Goal: Transaction & Acquisition: Purchase product/service

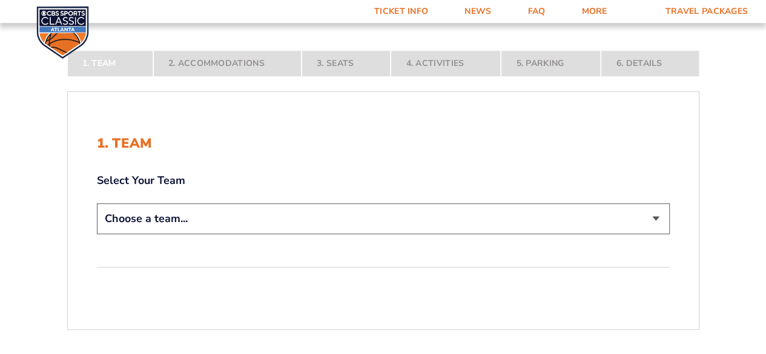
scroll to position [184, 0]
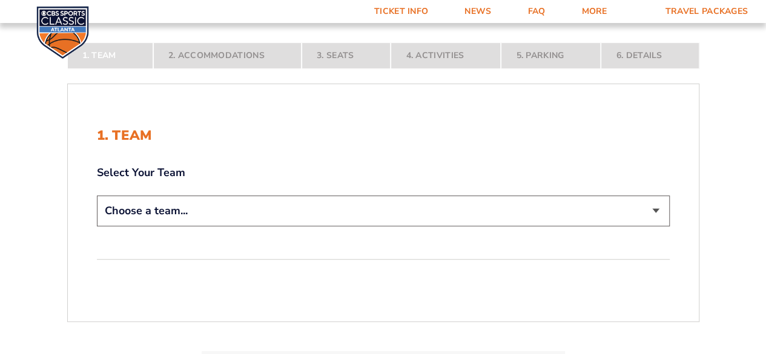
click at [650, 211] on select "Choose a team... Kentucky Wildcats Ohio State Buckeyes North Carolina Tar Heels…" at bounding box center [383, 211] width 573 height 31
select select "12756"
click at [97, 226] on select "Choose a team... Kentucky Wildcats Ohio State Buckeyes North Carolina Tar Heels…" at bounding box center [383, 211] width 573 height 31
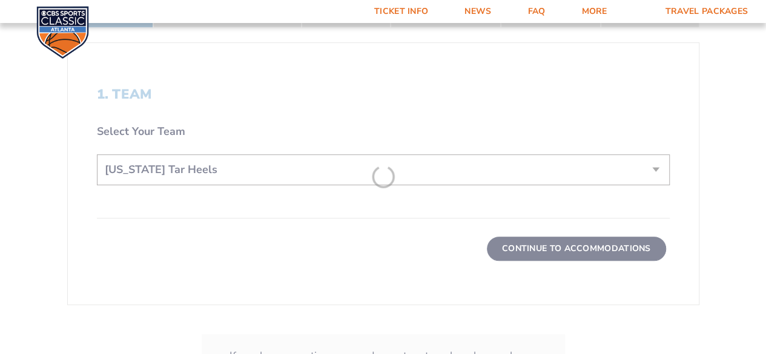
scroll to position [311, 0]
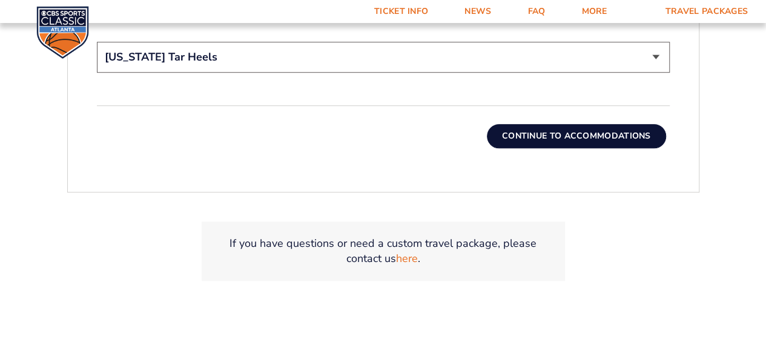
click at [612, 137] on button "Continue To Accommodations" at bounding box center [576, 136] width 179 height 24
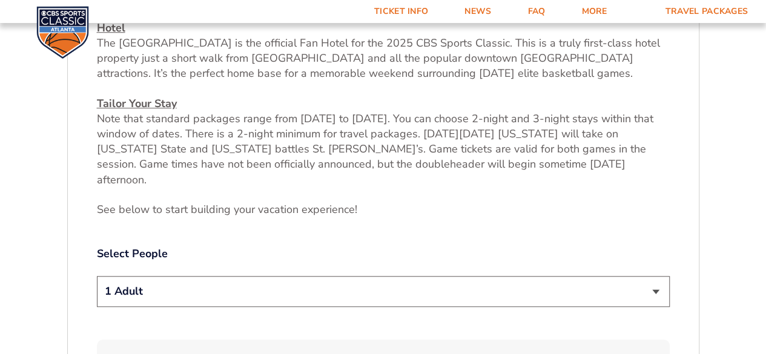
scroll to position [466, 0]
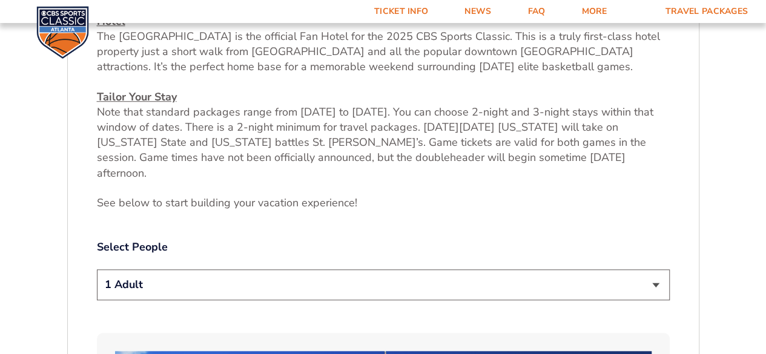
click at [649, 274] on select "1 Adult 2 Adults 3 Adults 4 Adults 2 Adults + 1 Child 2 Adults + 2 Children 2 A…" at bounding box center [383, 284] width 573 height 31
select select "4 Adults"
click at [97, 269] on select "1 Adult 2 Adults 3 Adults 4 Adults 2 Adults + 1 Child 2 Adults + 2 Children 2 A…" at bounding box center [383, 284] width 573 height 31
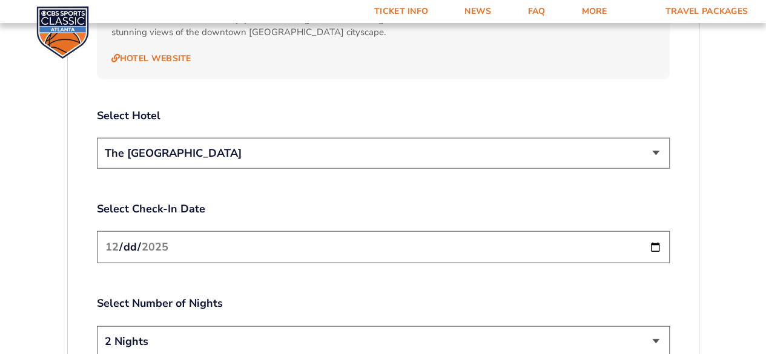
scroll to position [1403, 0]
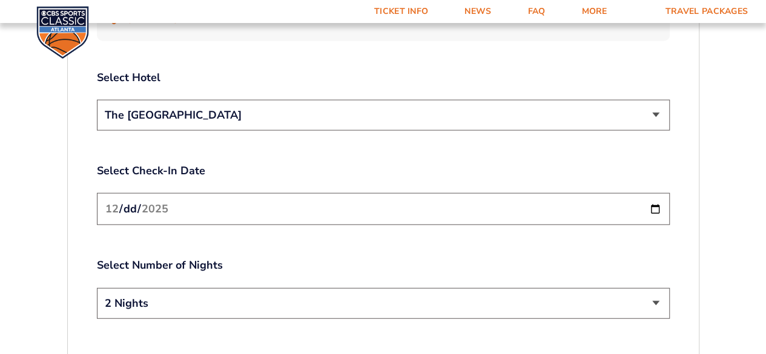
click at [658, 193] on input "2025-12-19" at bounding box center [383, 209] width 573 height 32
type input "2025-12-20"
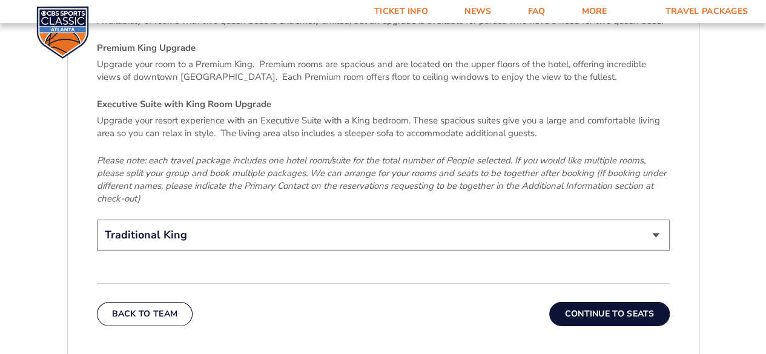
scroll to position [1843, 0]
click at [656, 219] on select "Traditional King Traditional with 2 Queen Beds Upgrade (+$95 per night) Premium…" at bounding box center [383, 234] width 573 height 31
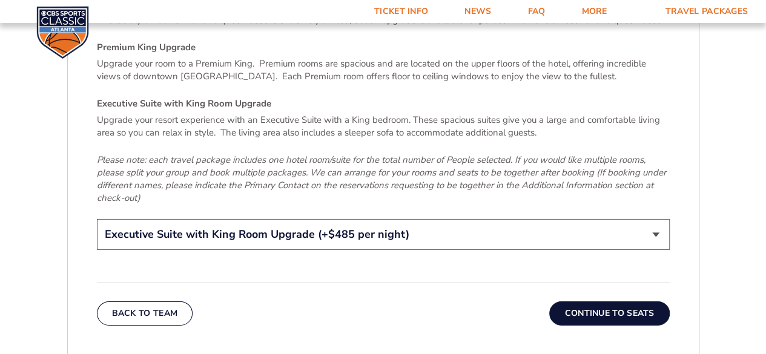
click at [97, 219] on select "Traditional King Traditional with 2 Queen Beds Upgrade (+$95 per night) Premium…" at bounding box center [383, 234] width 573 height 31
click at [646, 219] on select "Traditional King Traditional with 2 Queen Beds Upgrade (+$95 per night) Premium…" at bounding box center [383, 234] width 573 height 31
select select "Traditional King"
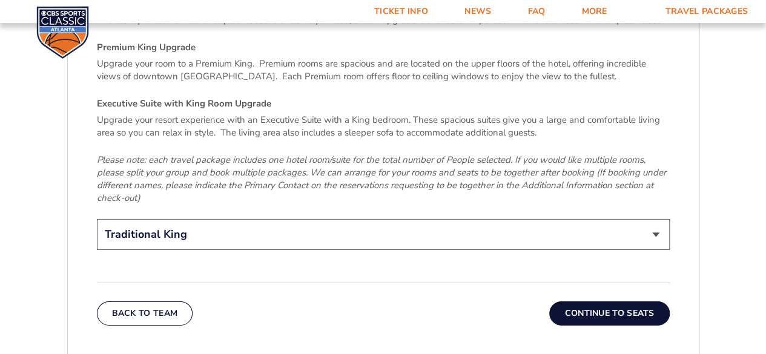
click at [97, 219] on select "Traditional King Traditional with 2 Queen Beds Upgrade (+$95 per night) Premium…" at bounding box center [383, 234] width 573 height 31
click at [635, 302] on button "Continue To Seats" at bounding box center [609, 314] width 120 height 24
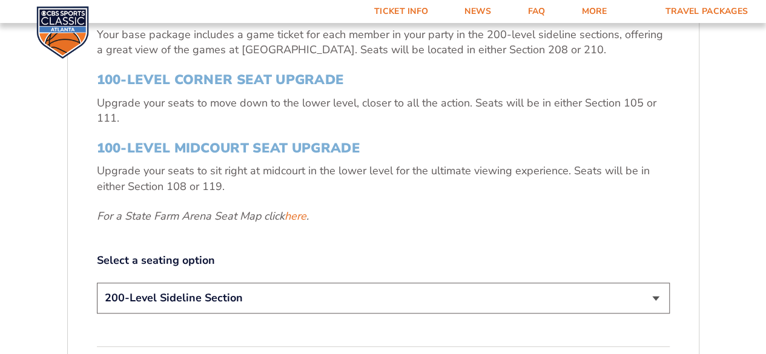
scroll to position [430, 0]
click at [313, 143] on h3 "100-Level Midcourt Seat Upgrade" at bounding box center [383, 149] width 573 height 16
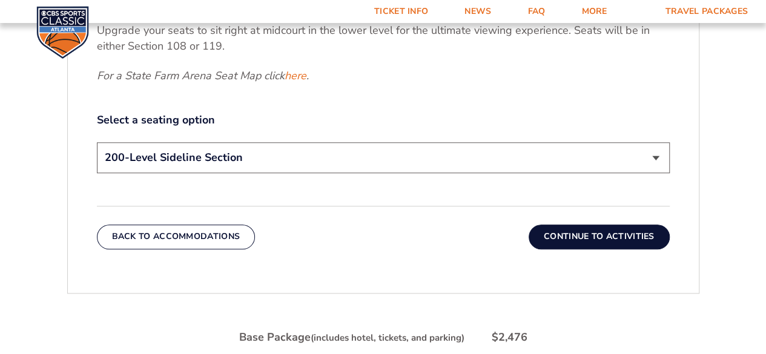
scroll to position [580, 0]
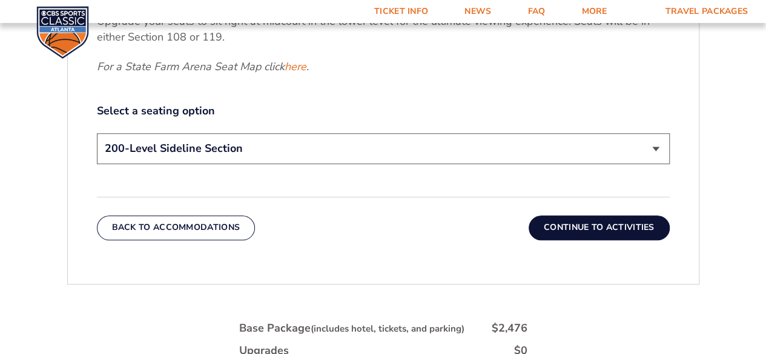
click at [644, 157] on select "200-Level Sideline Section 100-Level Corner Seat Upgrade (+$120 per person) 100…" at bounding box center [383, 148] width 573 height 31
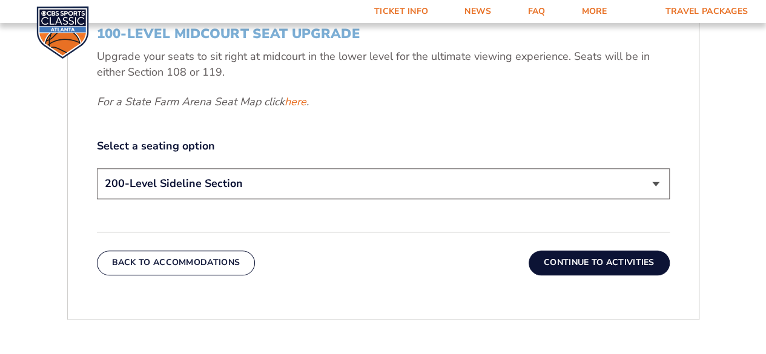
scroll to position [546, 0]
click at [649, 185] on select "200-Level Sideline Section 100-Level Corner Seat Upgrade (+$120 per person) 100…" at bounding box center [383, 183] width 573 height 31
click at [301, 104] on link "here" at bounding box center [296, 101] width 22 height 15
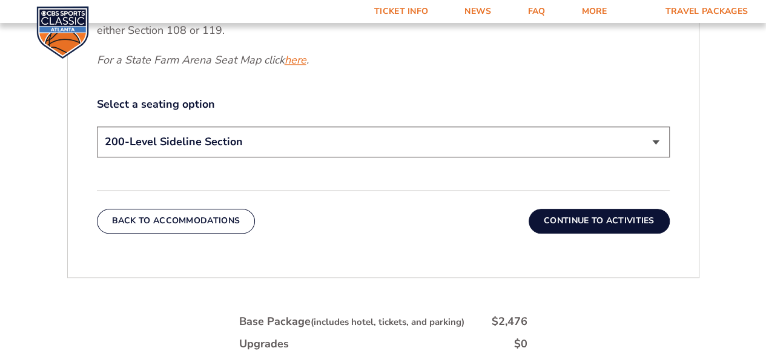
scroll to position [583, 0]
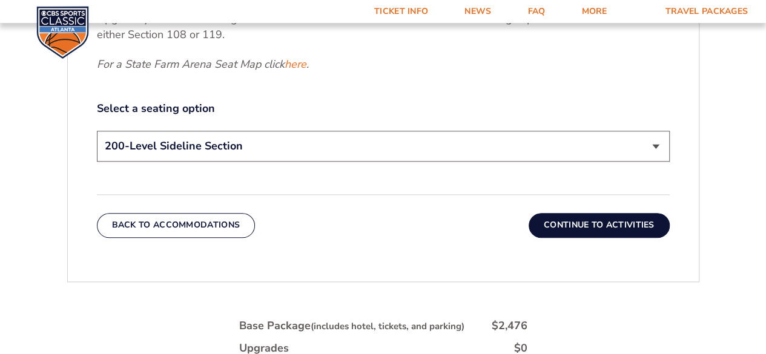
click at [652, 137] on select "200-Level Sideline Section 100-Level Corner Seat Upgrade (+$120 per person) 100…" at bounding box center [383, 146] width 573 height 31
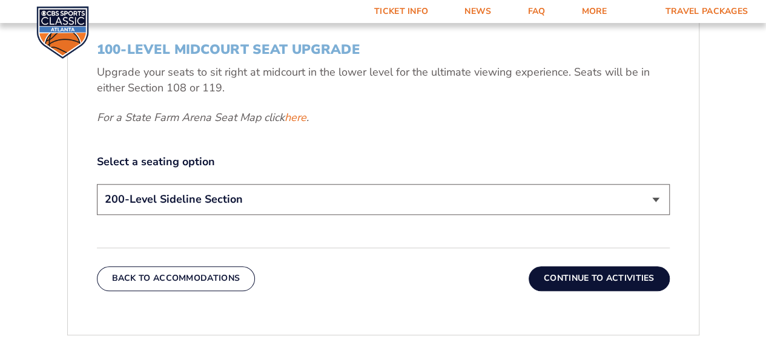
scroll to position [529, 0]
click at [302, 117] on link "here" at bounding box center [296, 118] width 22 height 15
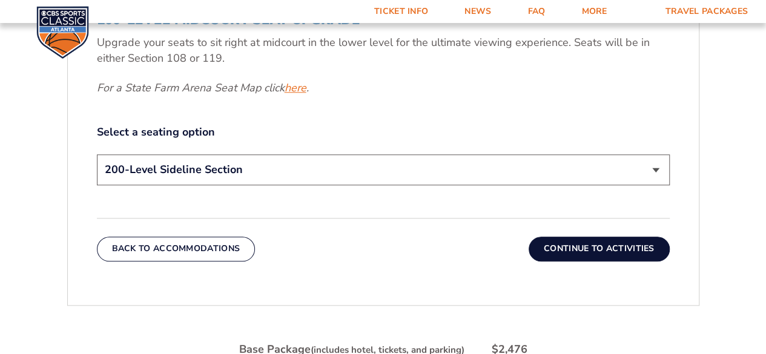
scroll to position [580, 0]
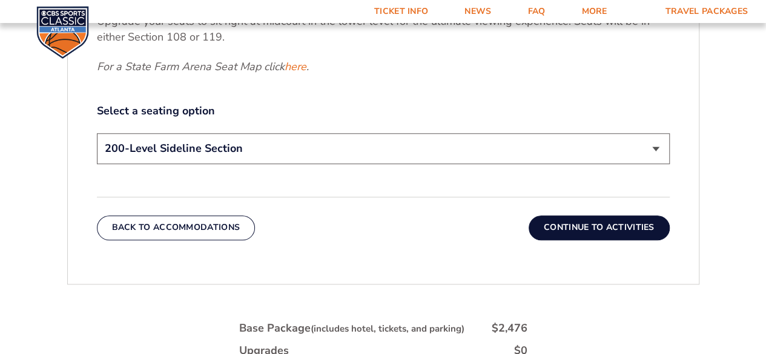
click at [660, 151] on select "200-Level Sideline Section 100-Level Corner Seat Upgrade (+$120 per person) 100…" at bounding box center [383, 148] width 573 height 31
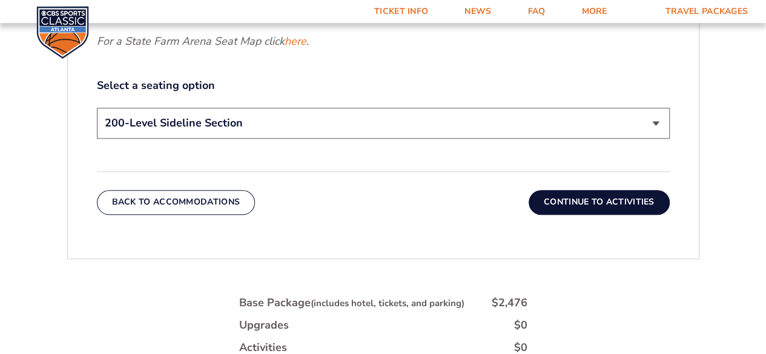
scroll to position [606, 0]
click at [428, 133] on select "200-Level Sideline Section 100-Level Corner Seat Upgrade (+$120 per person) 100…" at bounding box center [383, 122] width 573 height 31
click at [644, 131] on select "200-Level Sideline Section 100-Level Corner Seat Upgrade (+$120 per person) 100…" at bounding box center [383, 122] width 573 height 31
click at [646, 124] on select "200-Level Sideline Section 100-Level Corner Seat Upgrade (+$120 per person) 100…" at bounding box center [383, 122] width 573 height 31
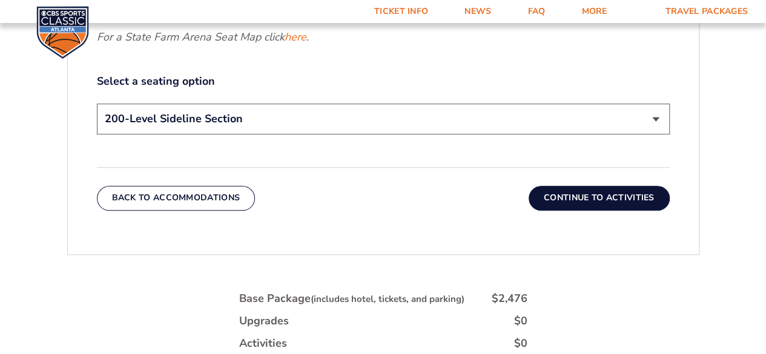
scroll to position [610, 0]
click at [647, 117] on select "200-Level Sideline Section 100-Level Corner Seat Upgrade (+$120 per person) 100…" at bounding box center [383, 118] width 573 height 31
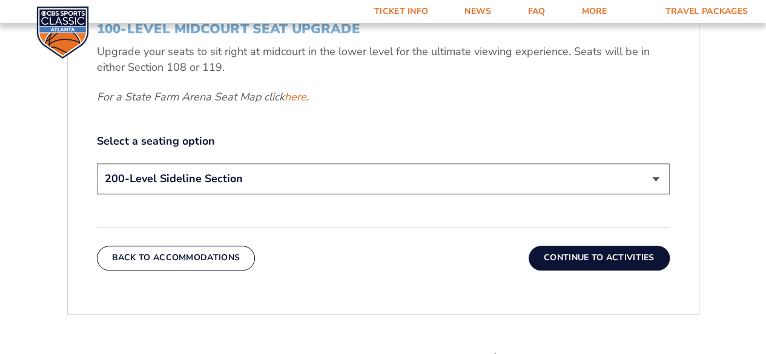
scroll to position [549, 0]
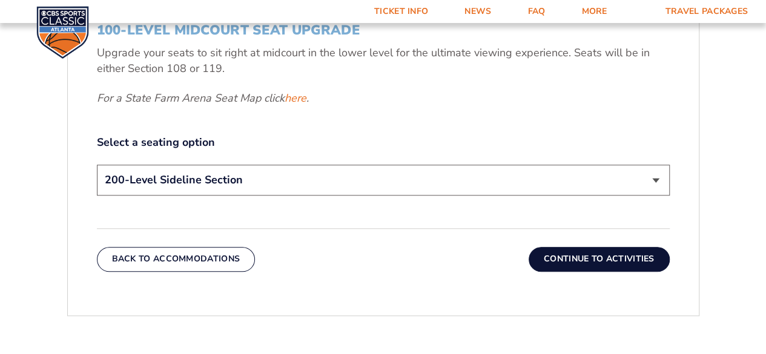
click at [653, 177] on select "200-Level Sideline Section 100-Level Corner Seat Upgrade (+$120 per person) 100…" at bounding box center [383, 180] width 573 height 31
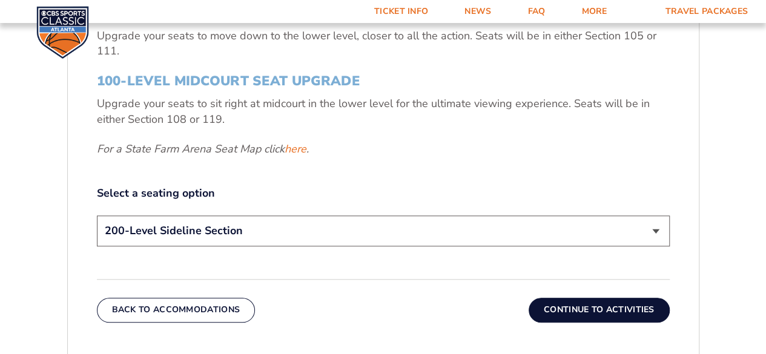
scroll to position [499, 0]
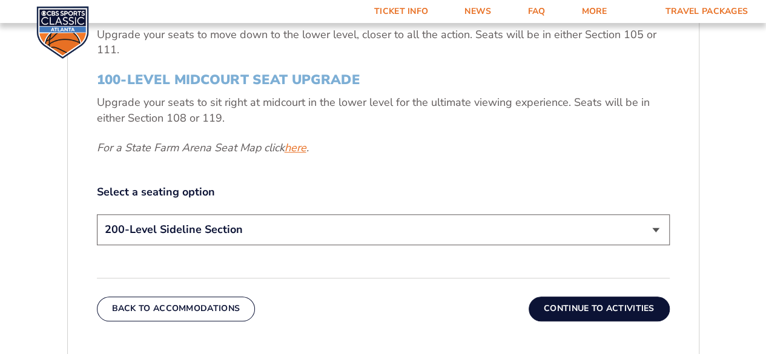
click at [303, 145] on link "here" at bounding box center [296, 148] width 22 height 15
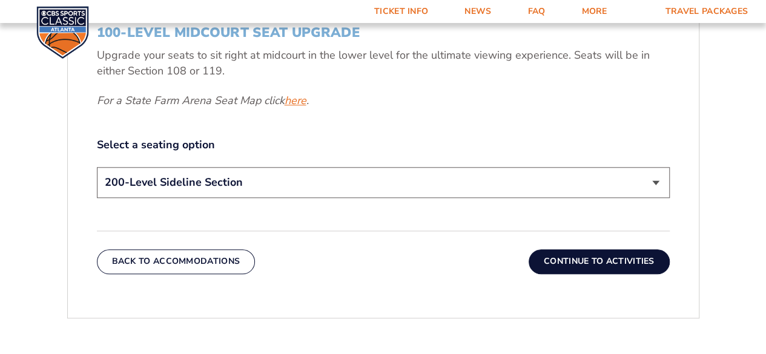
scroll to position [546, 0]
click at [643, 180] on select "200-Level Sideline Section 100-Level Corner Seat Upgrade (+$120 per person) 100…" at bounding box center [383, 182] width 573 height 31
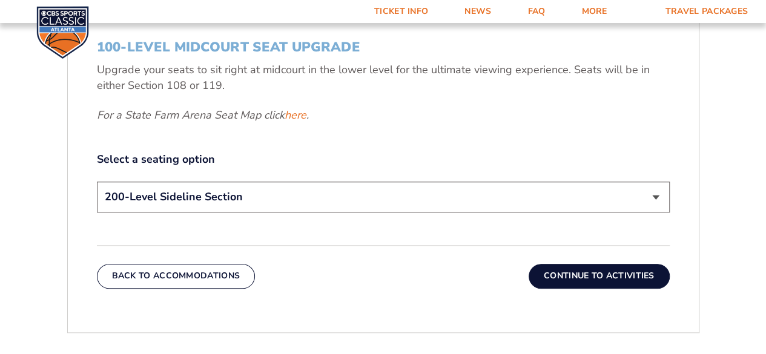
scroll to position [543, 0]
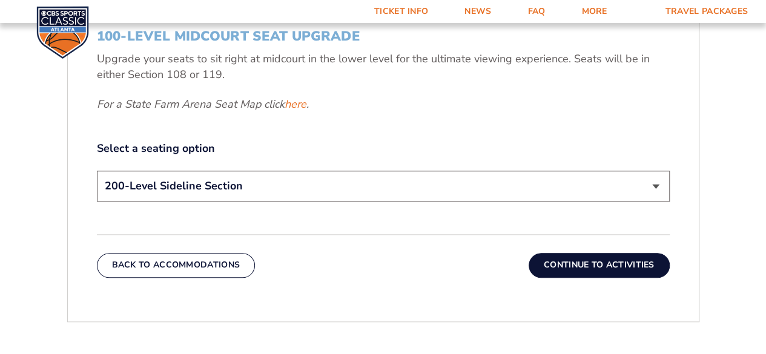
click at [654, 190] on select "200-Level Sideline Section 100-Level Corner Seat Upgrade (+$120 per person) 100…" at bounding box center [383, 186] width 573 height 31
select select "100-Level Corner Seat Upgrade"
click at [97, 171] on select "200-Level Sideline Section 100-Level Corner Seat Upgrade (+$120 per person) 100…" at bounding box center [383, 186] width 573 height 31
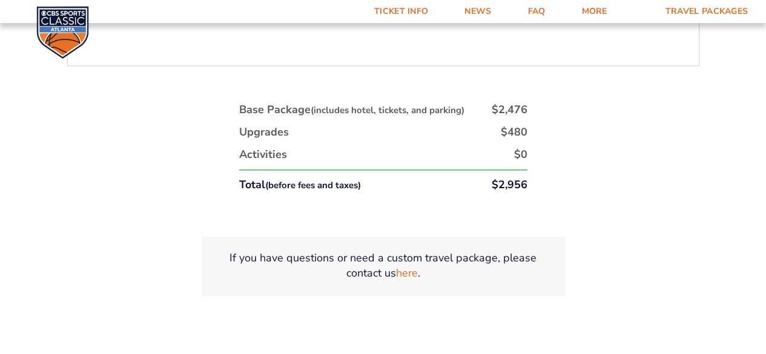
scroll to position [798, 0]
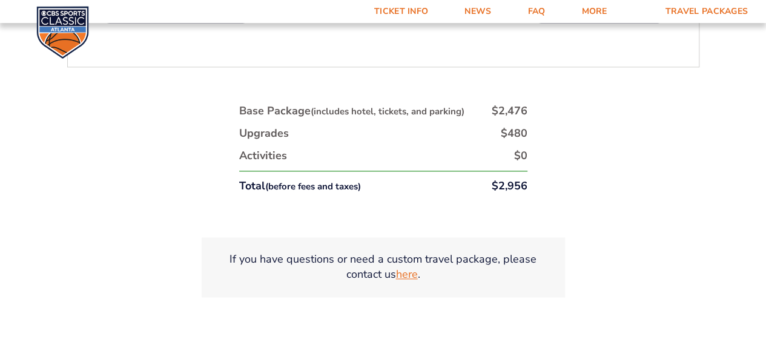
click at [417, 275] on link "here" at bounding box center [407, 274] width 22 height 15
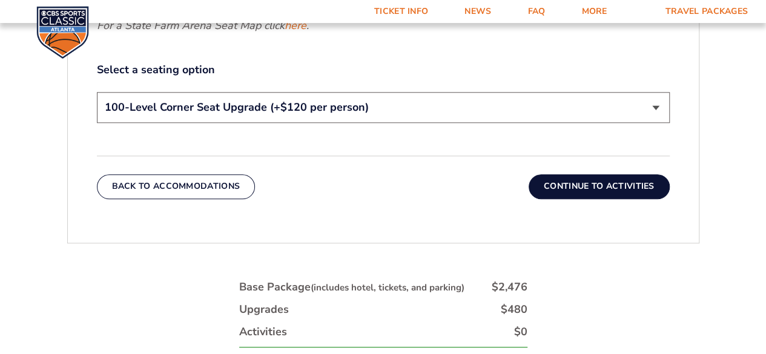
click at [612, 191] on button "Continue To Activities" at bounding box center [599, 186] width 141 height 24
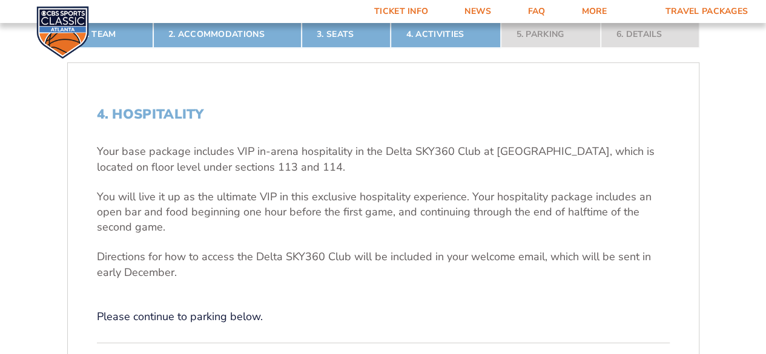
scroll to position [294, 0]
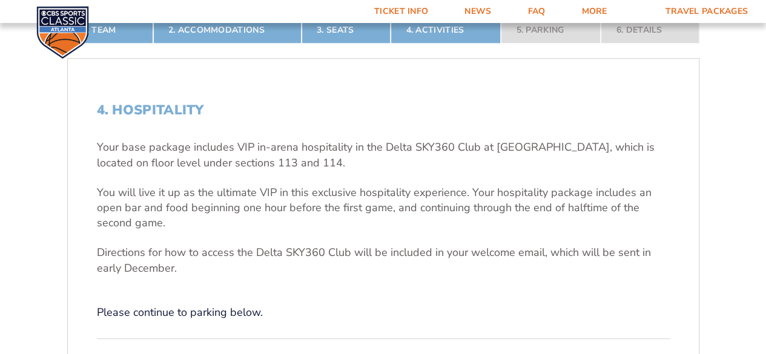
click at [608, 277] on div "4. Hospitality Your base package includes VIP in-arena hospitality in the Delta…" at bounding box center [383, 211] width 573 height 218
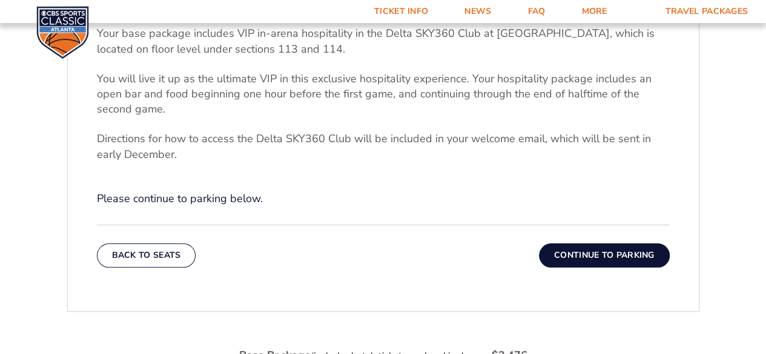
scroll to position [392, 0]
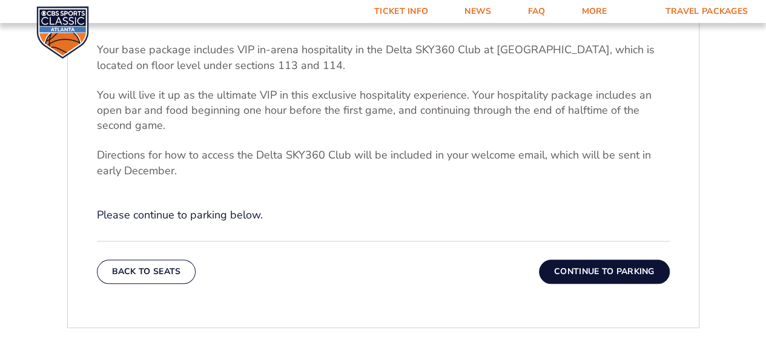
click at [630, 265] on button "Continue To Parking" at bounding box center [604, 272] width 131 height 24
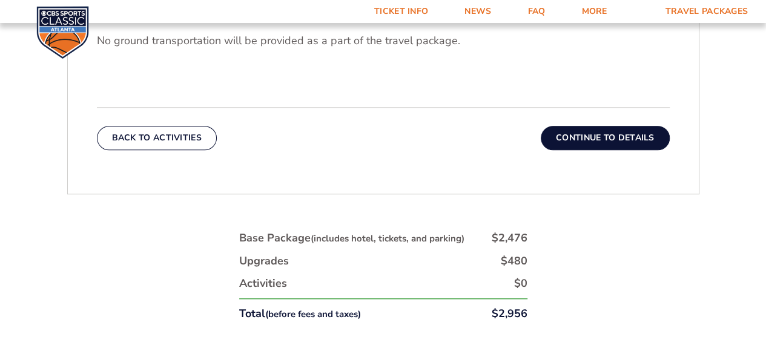
click at [626, 139] on button "Continue To Details" at bounding box center [605, 138] width 129 height 24
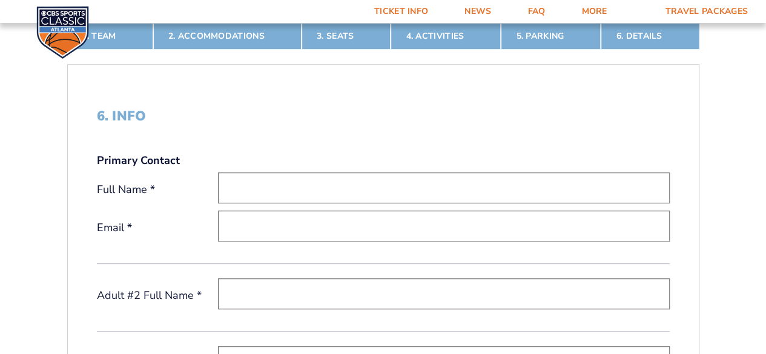
scroll to position [302, 0]
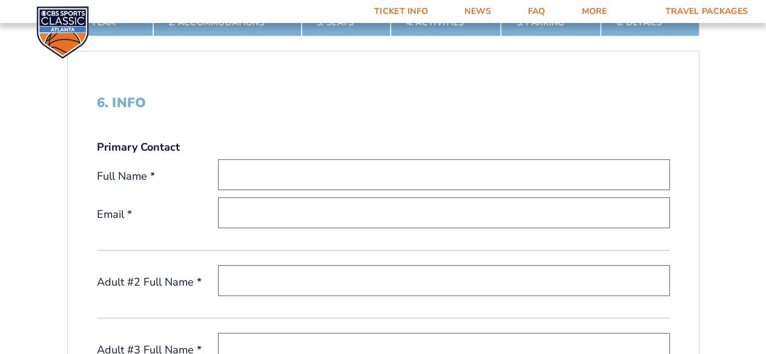
click at [626, 177] on input "text" at bounding box center [444, 174] width 452 height 31
type input "Felecia F Moss"
type input "mossfelecia2@gmail.com"
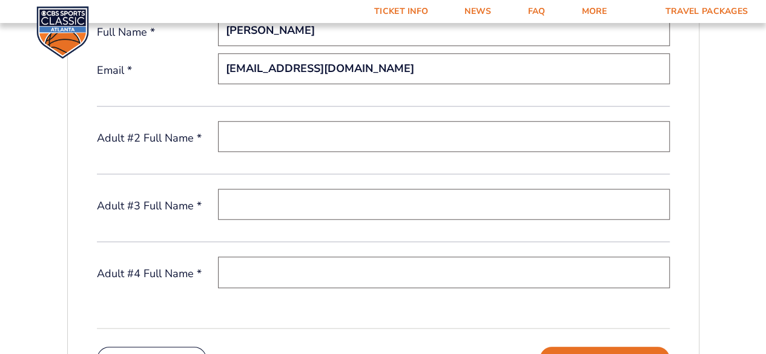
scroll to position [436, 0]
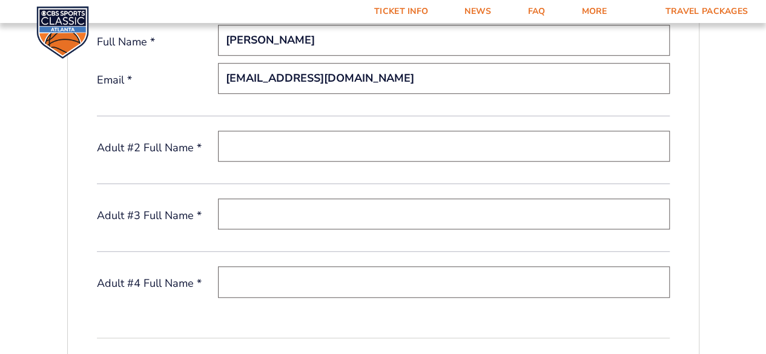
click at [408, 149] on input "text" at bounding box center [444, 146] width 452 height 31
type input "Felecia F Moss"
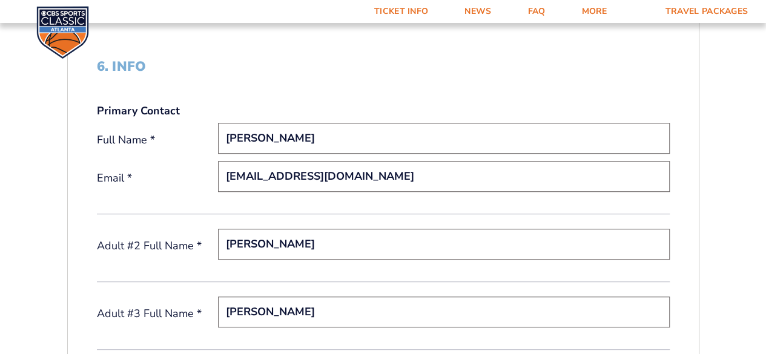
scroll to position [338, 0]
click at [271, 242] on input "Felecia F Moss" at bounding box center [444, 244] width 452 height 31
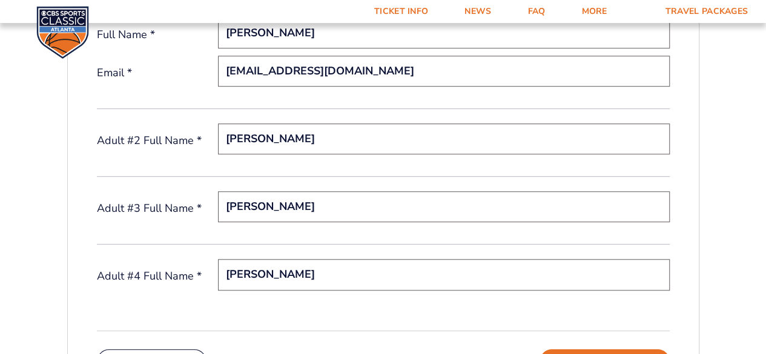
scroll to position [455, 0]
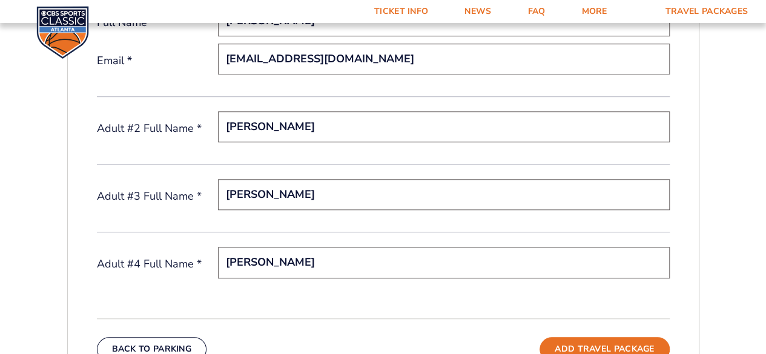
type input "Rodney R. Moss"
click at [361, 196] on input "Felecia F Moss" at bounding box center [444, 194] width 452 height 31
type input "F"
type input "Miaya McCray"
click at [409, 263] on input "Felecia F Moss" at bounding box center [444, 262] width 452 height 31
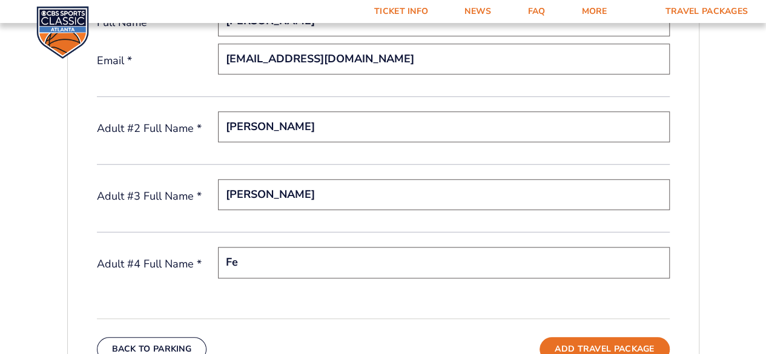
type input "F"
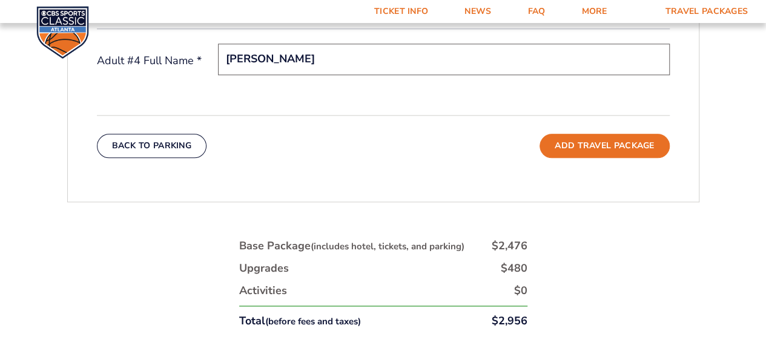
scroll to position [670, 0]
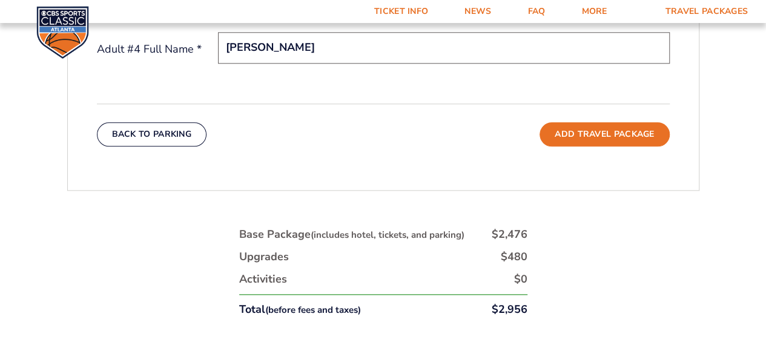
type input "Marcel Hernandez"
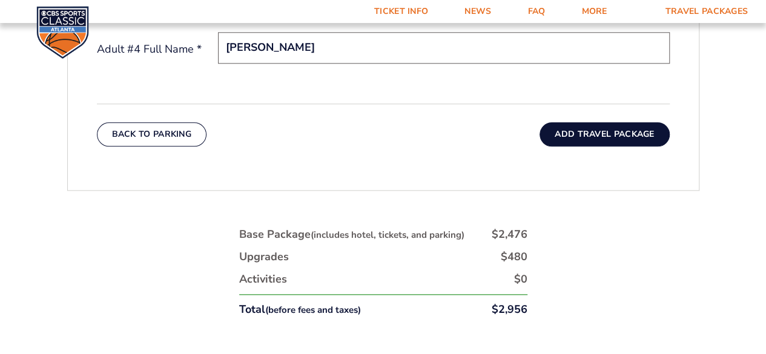
click at [608, 141] on button "Add Travel Package" at bounding box center [605, 134] width 130 height 24
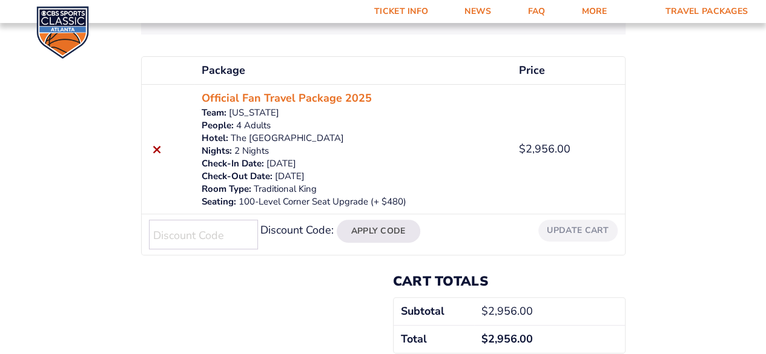
scroll to position [191, 0]
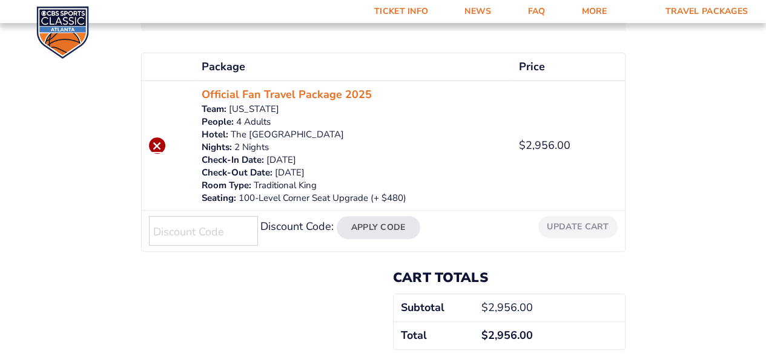
click at [153, 145] on link "×" at bounding box center [157, 145] width 16 height 16
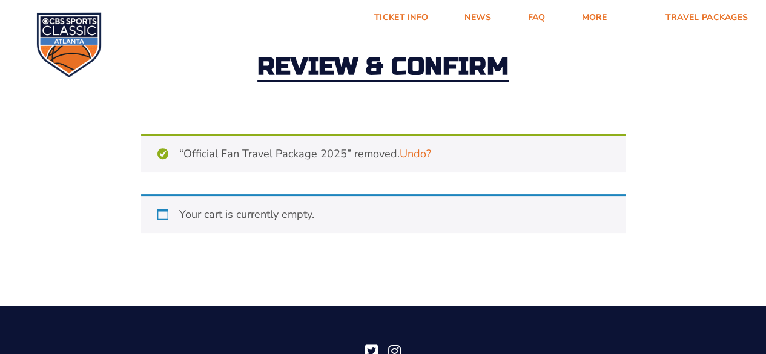
scroll to position [50, 0]
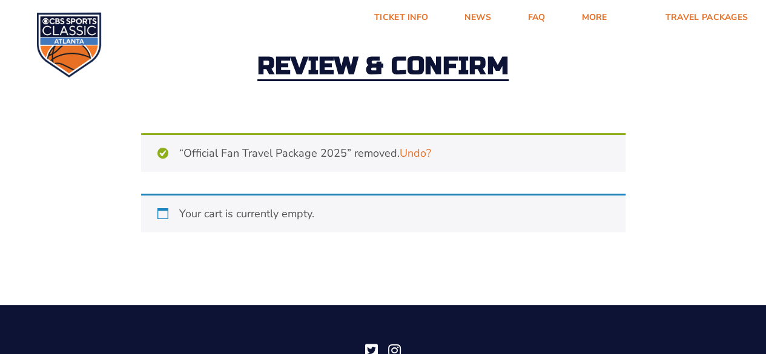
click at [414, 153] on link "Undo?" at bounding box center [415, 153] width 31 height 15
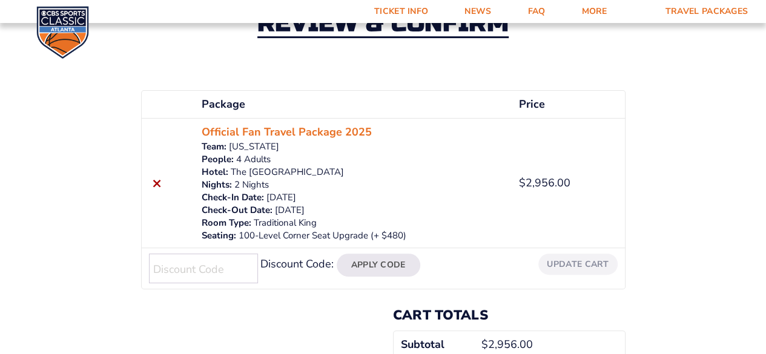
scroll to position [93, 0]
click at [686, 290] on div "Review & Confirm Package Price Quantity Total × Official Fan Travel Package 202…" at bounding box center [383, 202] width 766 height 486
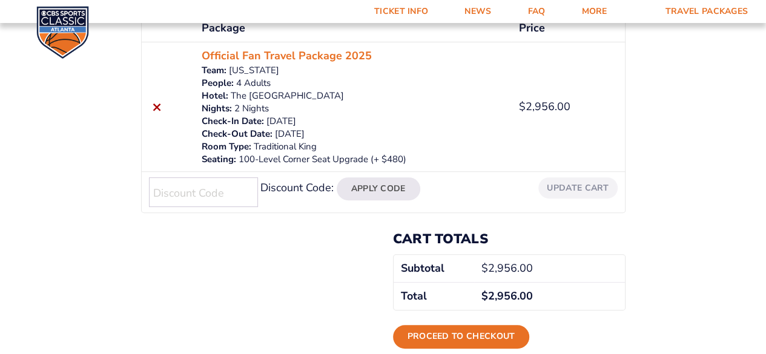
scroll to position [167, 0]
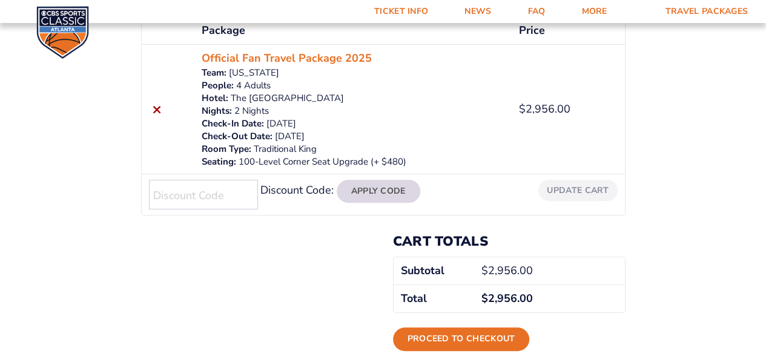
click at [380, 186] on button "Apply Code" at bounding box center [379, 191] width 84 height 23
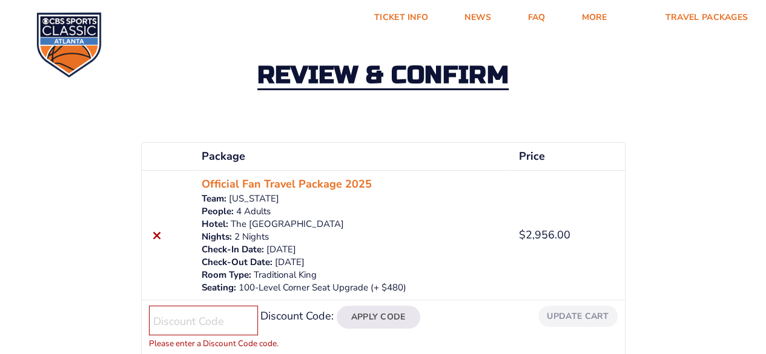
scroll to position [0, 0]
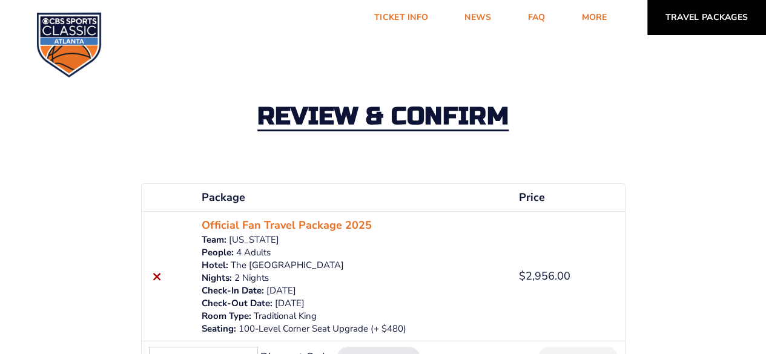
click at [704, 24] on link "Travel Packages" at bounding box center [706, 17] width 119 height 35
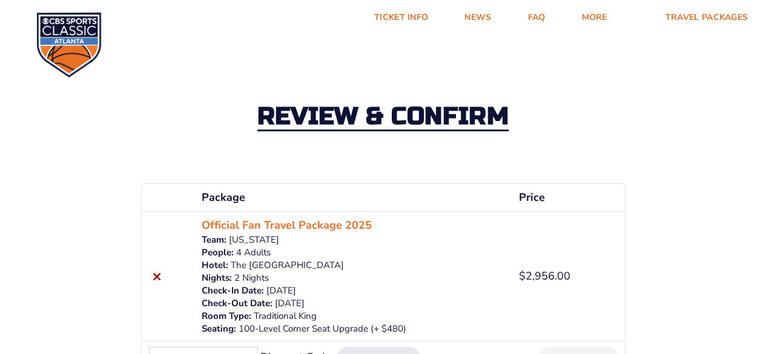
click at [655, 236] on div "Review & Confirm Package Price Quantity Total × Official Fan Travel Package 202…" at bounding box center [383, 303] width 766 height 502
click at [654, 238] on div "Review & Confirm Package Price Quantity Total × Official Fan Travel Package 202…" at bounding box center [383, 303] width 766 height 502
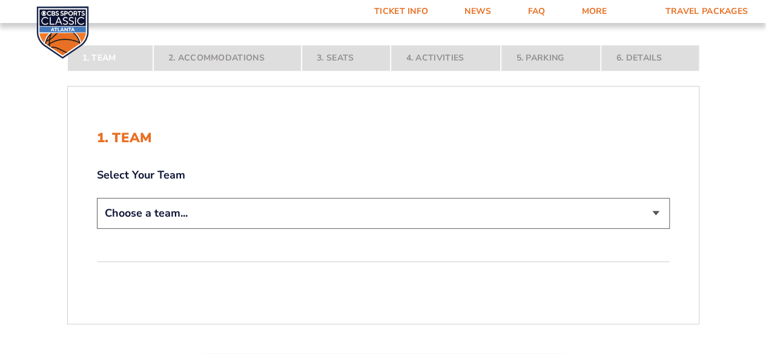
scroll to position [203, 0]
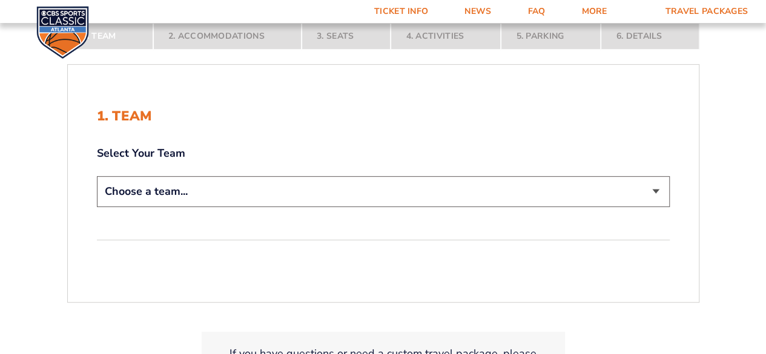
click at [651, 189] on select "Choose a team... [US_STATE] Wildcats [US_STATE] State Buckeyes [US_STATE] Tar H…" at bounding box center [383, 191] width 573 height 31
select select "12756"
click at [97, 176] on select "Choose a team... [US_STATE] Wildcats [US_STATE] State Buckeyes [US_STATE] Tar H…" at bounding box center [383, 191] width 573 height 31
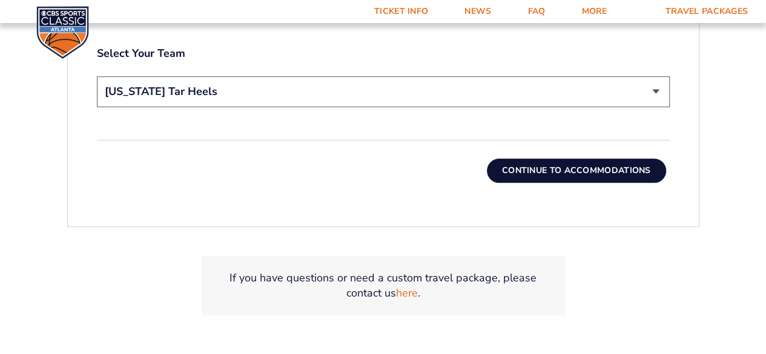
scroll to position [390, 0]
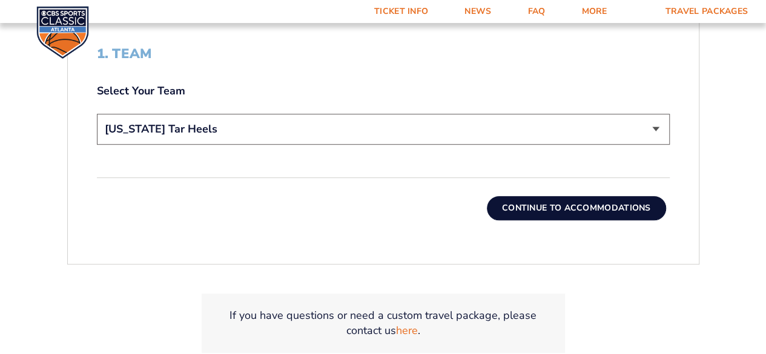
click at [608, 203] on button "Continue To Accommodations" at bounding box center [576, 208] width 179 height 24
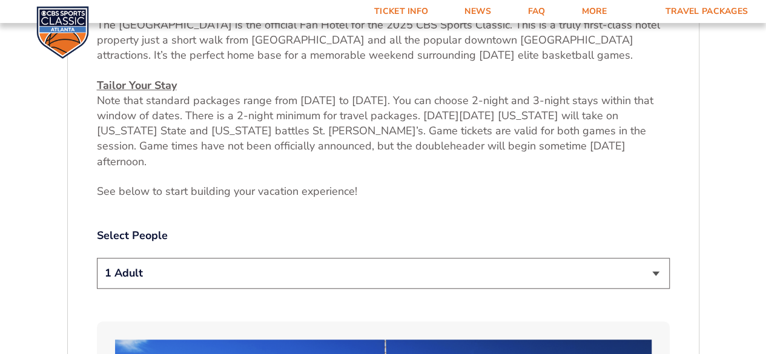
scroll to position [491, 0]
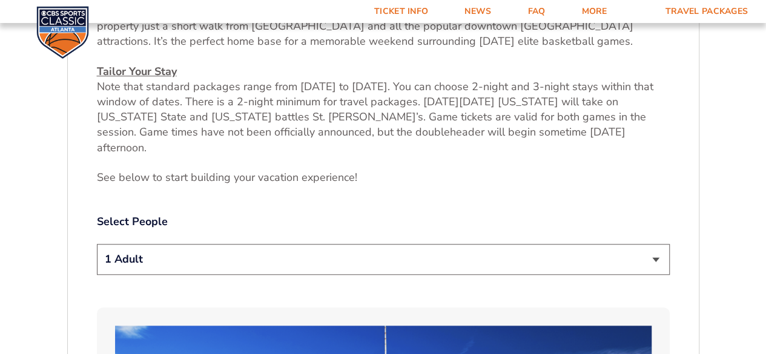
click at [646, 248] on select "1 Adult 2 Adults 3 Adults 4 Adults 2 Adults + 1 Child 2 Adults + 2 Children 2 A…" at bounding box center [383, 259] width 573 height 31
select select "4 Adults"
click at [97, 244] on select "1 Adult 2 Adults 3 Adults 4 Adults 2 Adults + 1 Child 2 Adults + 2 Children 2 A…" at bounding box center [383, 259] width 573 height 31
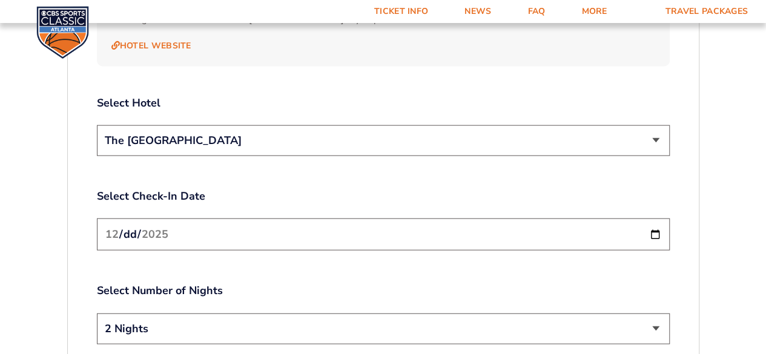
scroll to position [1378, 0]
click at [652, 218] on input "[DATE]" at bounding box center [383, 234] width 573 height 32
type input "[DATE]"
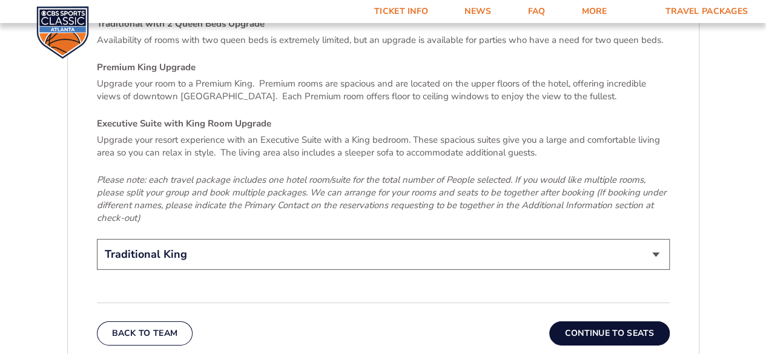
scroll to position [1841, 0]
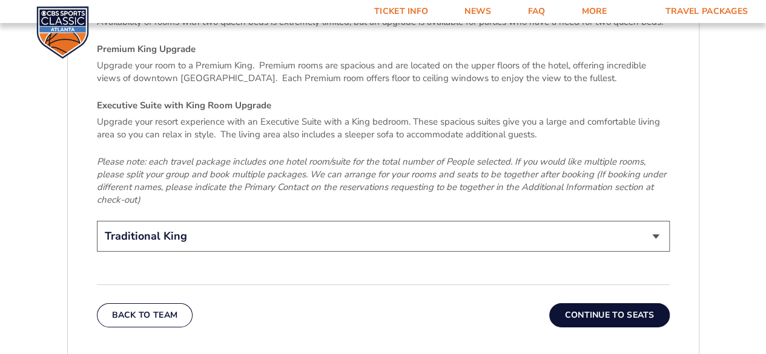
click at [654, 221] on select "Traditional King Traditional with 2 Queen Beds Upgrade (+$95 per night) Premium…" at bounding box center [383, 236] width 573 height 31
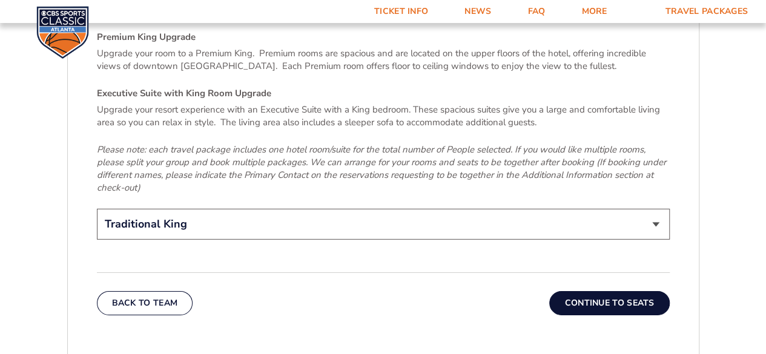
scroll to position [1852, 0]
click at [650, 210] on select "Traditional King Traditional with 2 Queen Beds Upgrade (+$95 per night) Premium…" at bounding box center [383, 225] width 573 height 31
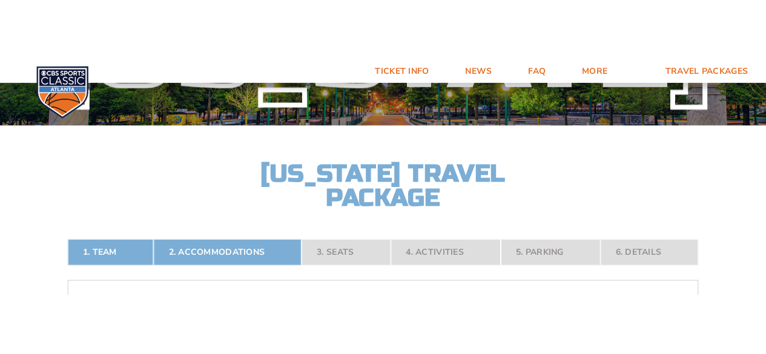
scroll to position [116, 0]
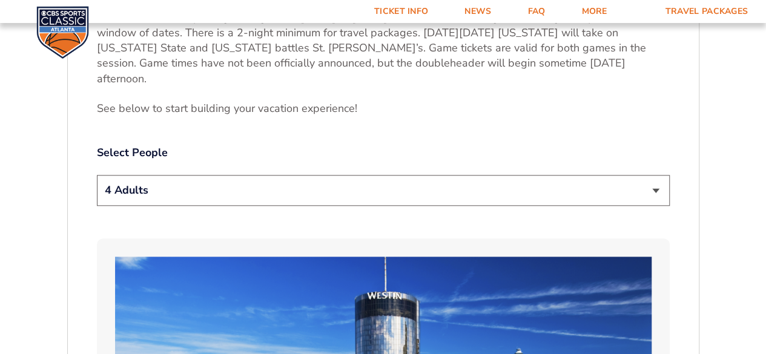
scroll to position [564, 0]
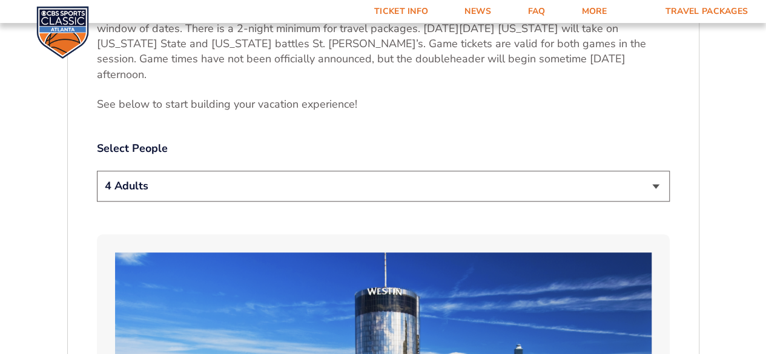
click at [648, 171] on select "1 Adult 2 Adults 3 Adults 4 Adults 2 Adults + 1 Child 2 Adults + 2 Children 2 A…" at bounding box center [383, 186] width 573 height 31
select select "1 Adult"
click at [97, 171] on select "1 Adult 2 Adults 3 Adults 4 Adults 2 Adults + 1 Child 2 Adults + 2 Children 2 A…" at bounding box center [383, 186] width 573 height 31
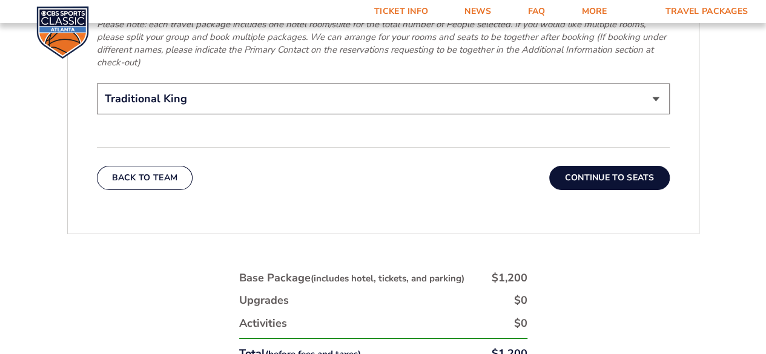
scroll to position [2014, 0]
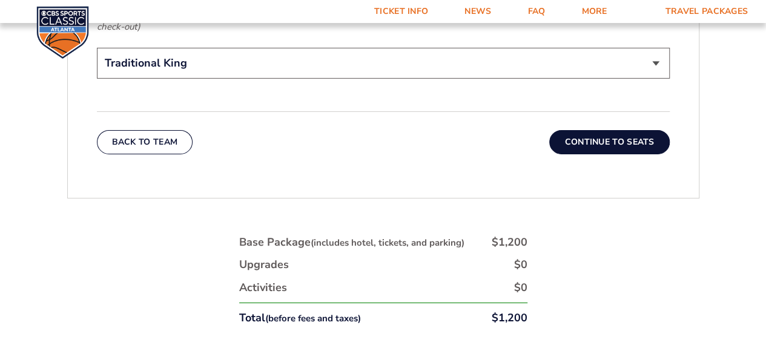
click at [634, 130] on button "Continue To Seats" at bounding box center [609, 142] width 120 height 24
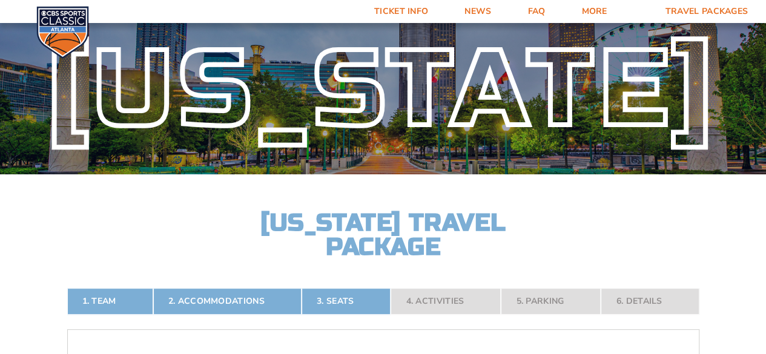
scroll to position [0, 0]
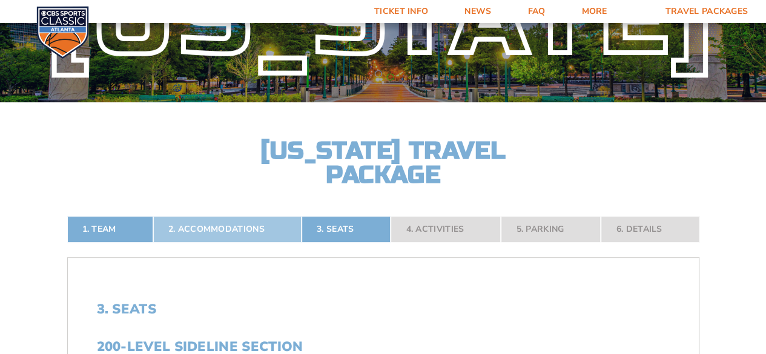
click at [239, 228] on link "2. Accommodations" at bounding box center [227, 229] width 148 height 27
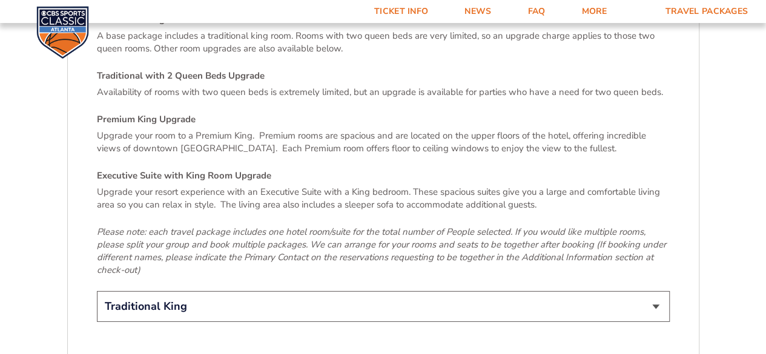
scroll to position [1797, 0]
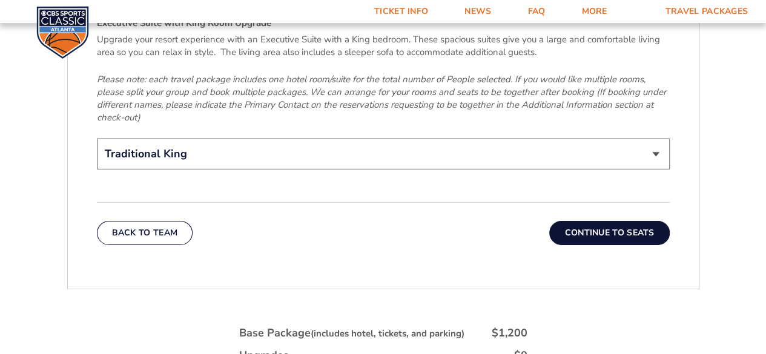
click at [641, 221] on button "Continue To Seats" at bounding box center [609, 233] width 120 height 24
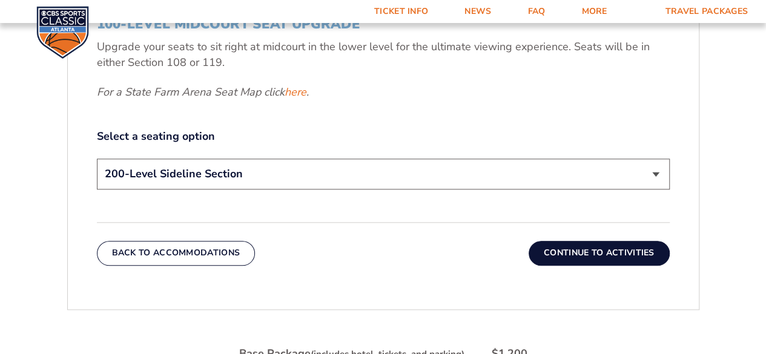
scroll to position [592, 0]
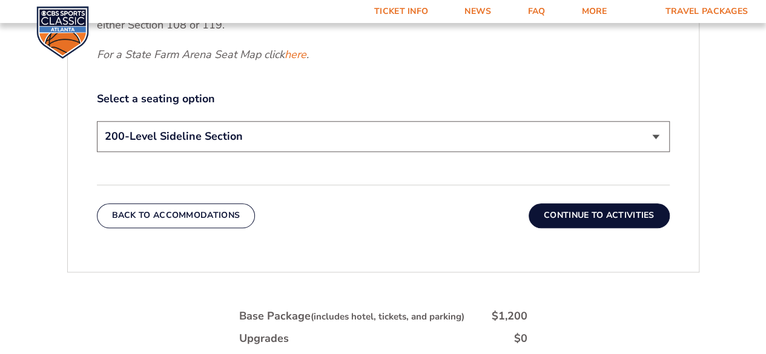
click at [643, 139] on select "200-Level Sideline Section 100-Level Corner Seat Upgrade (+$120 per person) 100…" at bounding box center [383, 136] width 573 height 31
select select "100-Level Corner Seat Upgrade"
click at [97, 121] on select "200-Level Sideline Section 100-Level Corner Seat Upgrade (+$120 per person) 100…" at bounding box center [383, 136] width 573 height 31
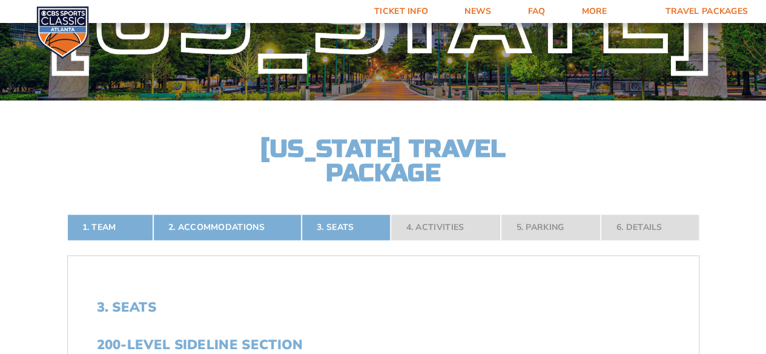
scroll to position [0, 0]
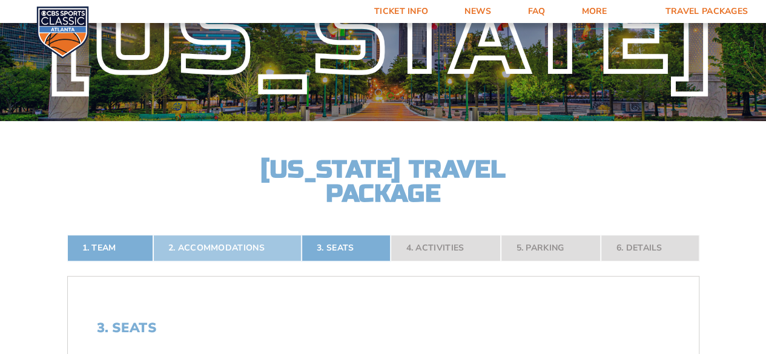
click at [230, 256] on link "2. Accommodations" at bounding box center [227, 248] width 148 height 27
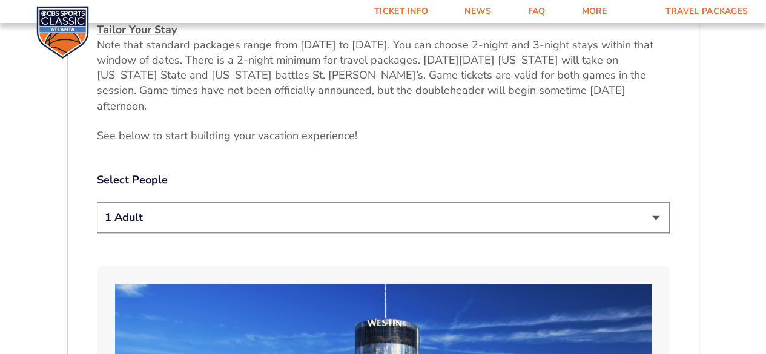
scroll to position [558, 0]
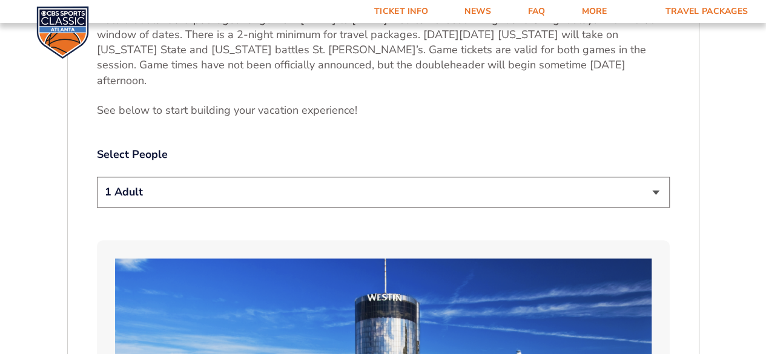
click at [644, 177] on select "1 Adult 2 Adults 3 Adults 4 Adults 2 Adults + 1 Child 2 Adults + 2 Children 2 A…" at bounding box center [383, 192] width 573 height 31
select select "2 Adults"
click at [97, 177] on select "1 Adult 2 Adults 3 Adults 4 Adults 2 Adults + 1 Child 2 Adults + 2 Children 2 A…" at bounding box center [383, 192] width 573 height 31
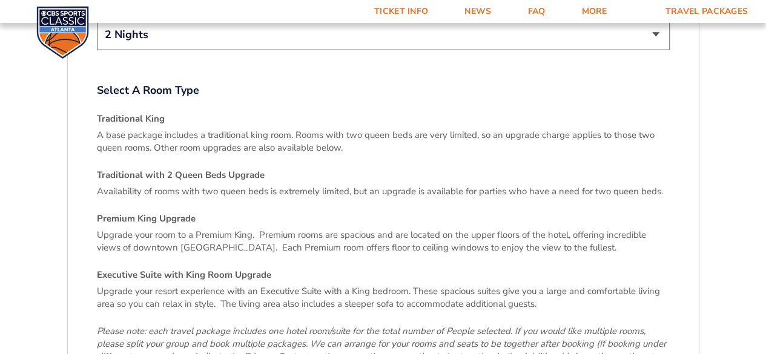
scroll to position [1676, 0]
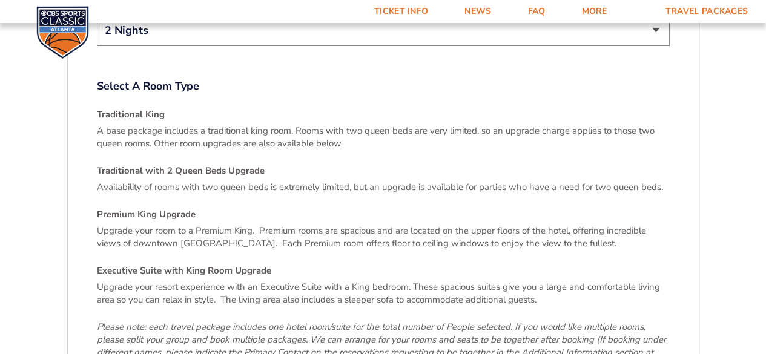
click at [146, 108] on h4 "Traditional King" at bounding box center [383, 114] width 573 height 13
click at [256, 125] on p "A base package includes a traditional king room. Rooms with two queen beds are …" at bounding box center [383, 137] width 573 height 25
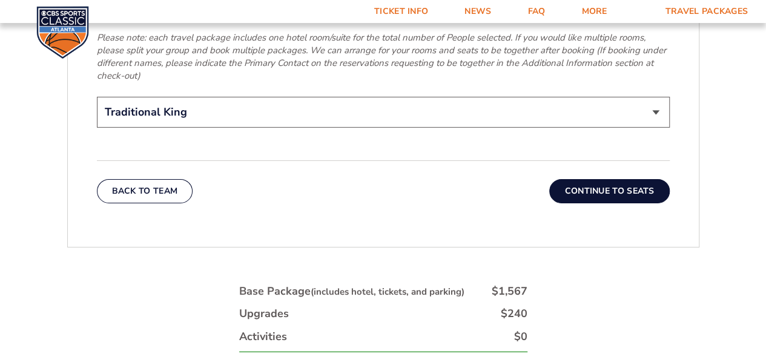
scroll to position [1954, 0]
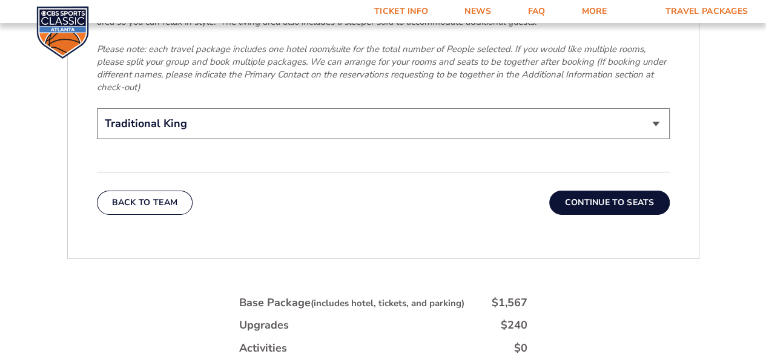
click at [619, 191] on button "Continue To Seats" at bounding box center [609, 203] width 120 height 24
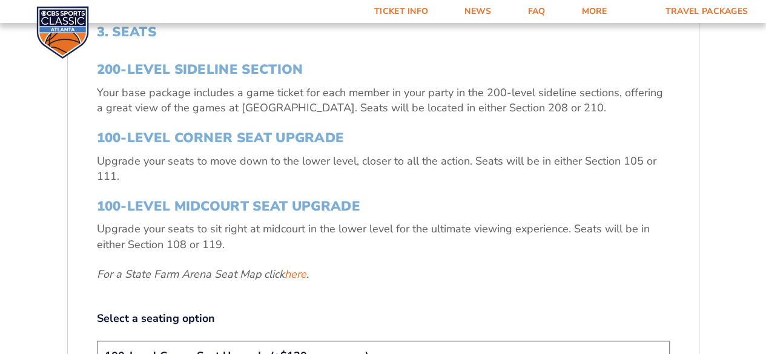
scroll to position [392, 0]
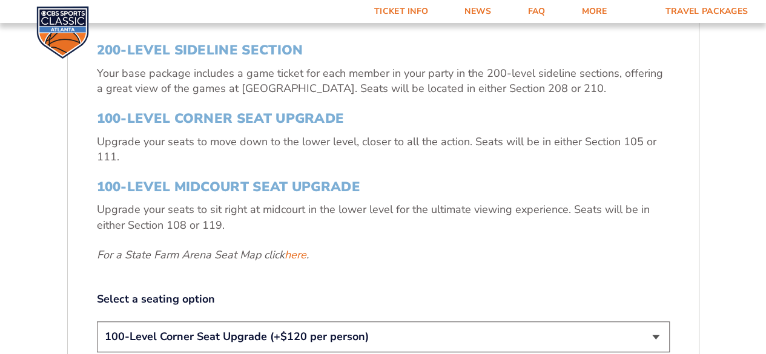
click at [348, 187] on h3 "100-Level Midcourt Seat Upgrade" at bounding box center [383, 187] width 573 height 16
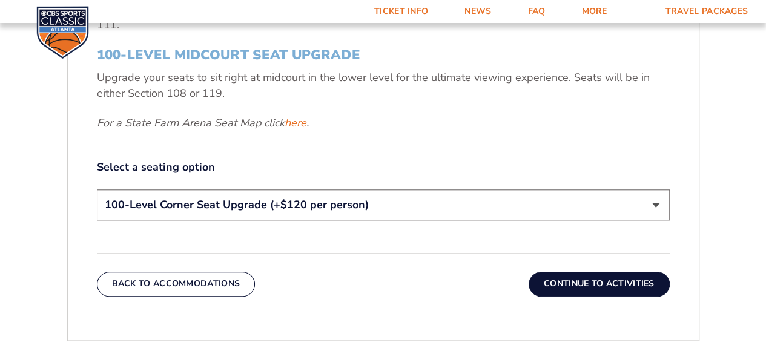
scroll to position [526, 0]
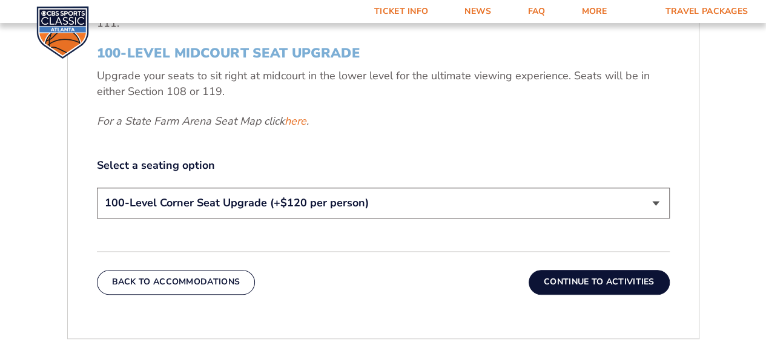
click at [649, 205] on select "200-Level Sideline Section 100-Level Corner Seat Upgrade (+$120 per person) 100…" at bounding box center [383, 203] width 573 height 31
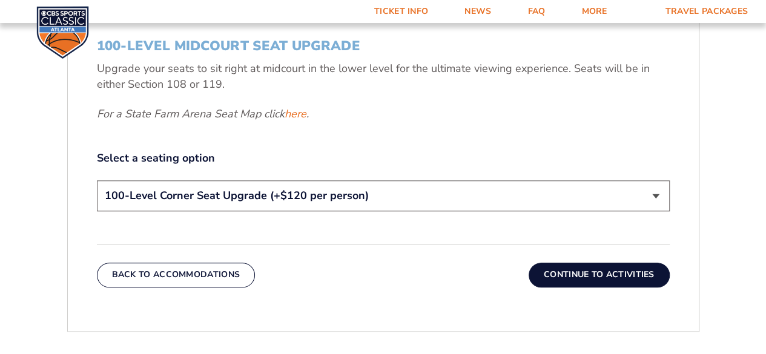
click at [607, 277] on button "Continue To Activities" at bounding box center [599, 275] width 141 height 24
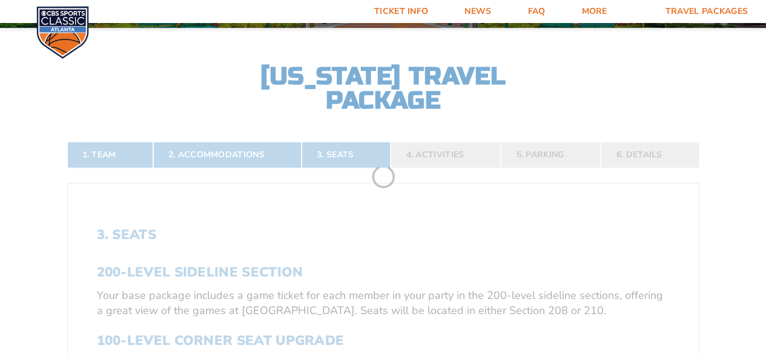
scroll to position [167, 0]
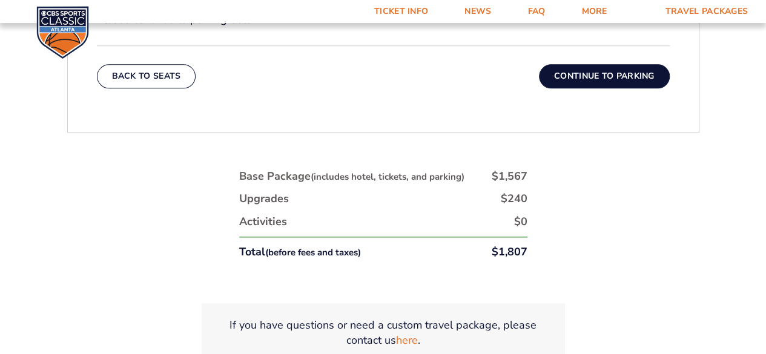
click at [630, 79] on button "Continue To Parking" at bounding box center [604, 76] width 131 height 24
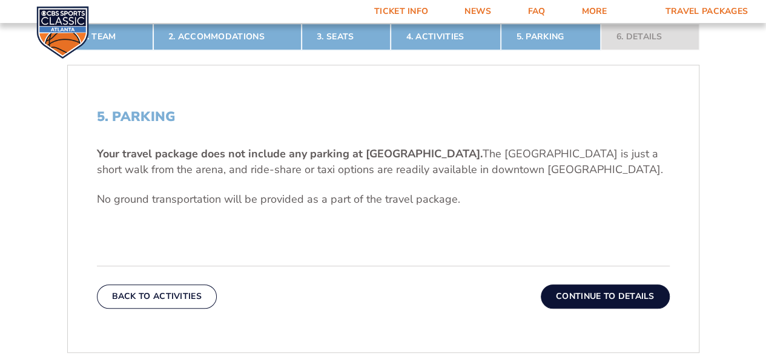
scroll to position [284, 0]
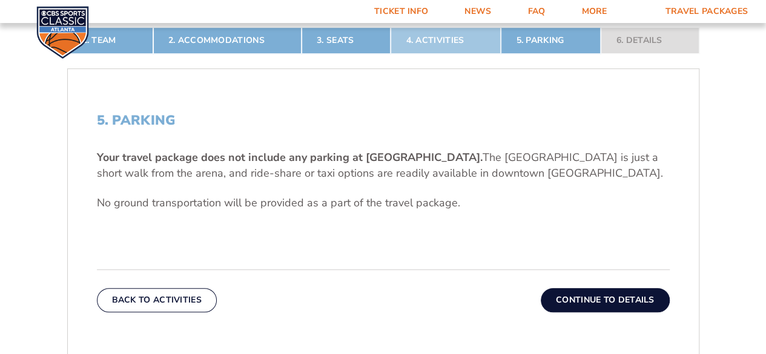
click at [465, 44] on link "4. Activities" at bounding box center [446, 40] width 110 height 27
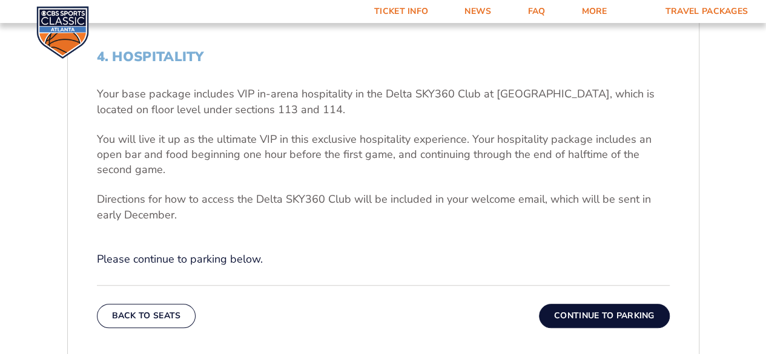
scroll to position [348, 0]
click at [615, 317] on button "Continue To Parking" at bounding box center [604, 316] width 131 height 24
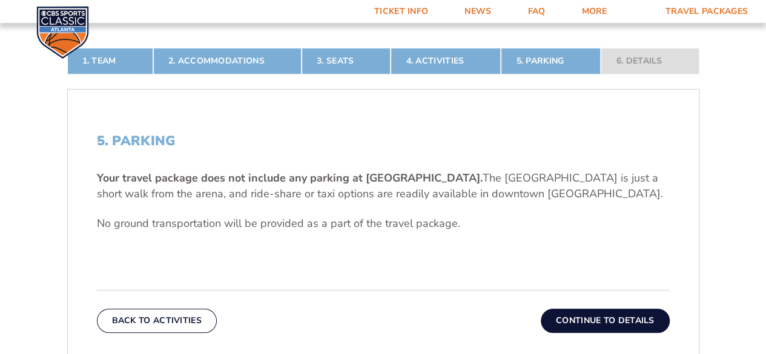
scroll to position [200, 0]
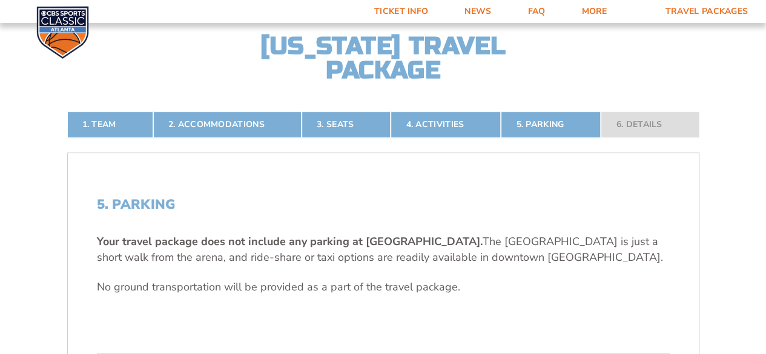
click at [660, 125] on nav "1. Team 2. Accommodations 3. Seats 4. Activities 5. Parking 6. Details" at bounding box center [383, 124] width 632 height 27
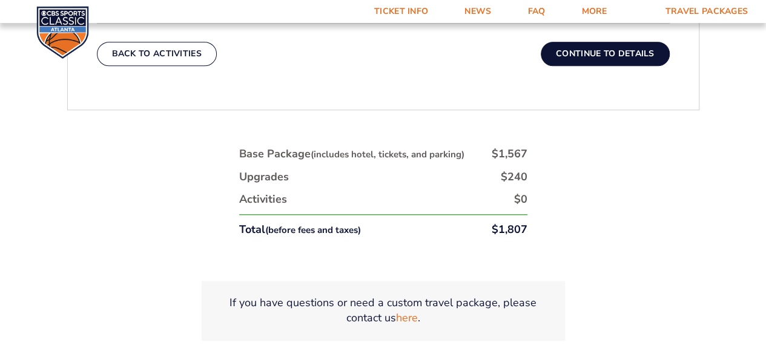
click at [617, 54] on button "Continue To Details" at bounding box center [605, 54] width 129 height 24
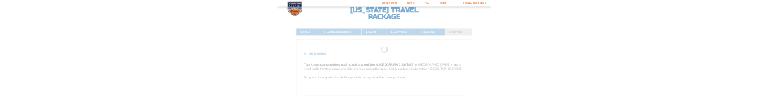
scroll to position [167, 0]
